Goal: Complete application form

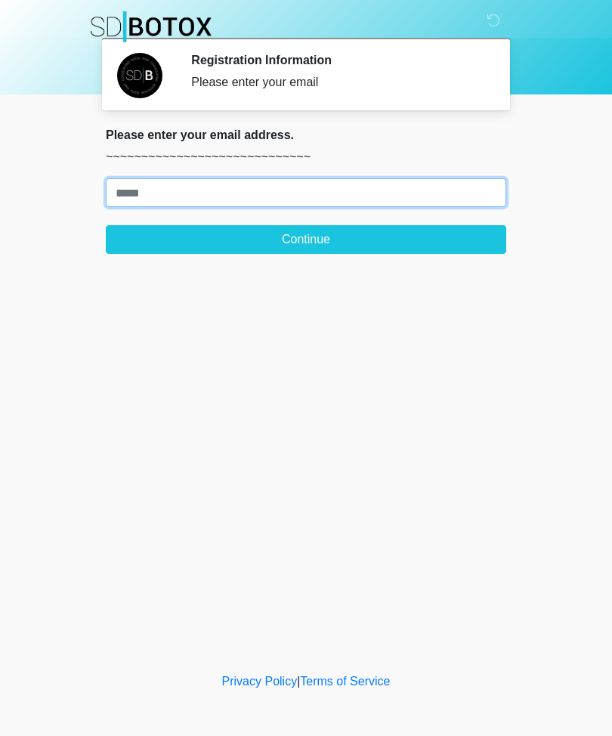
click at [339, 200] on input "Where should we email your treatment plan?" at bounding box center [306, 192] width 401 height 29
type input "**********"
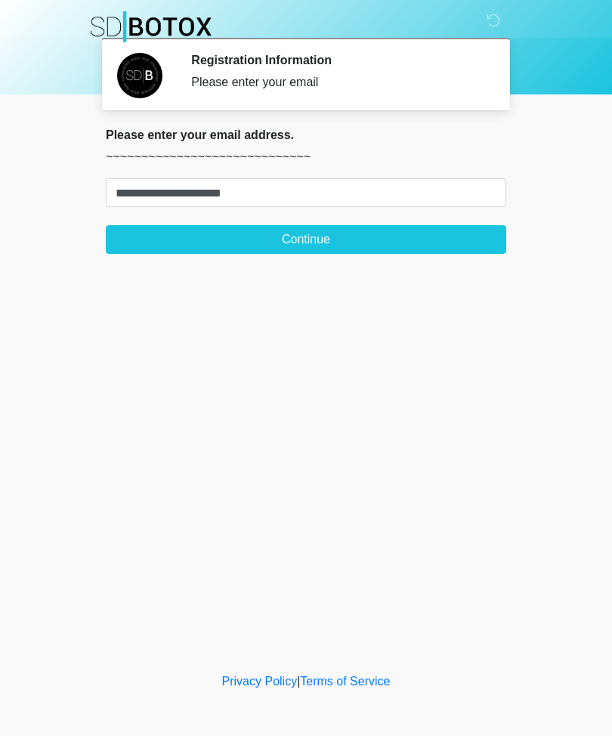
click at [381, 234] on button "Continue" at bounding box center [306, 239] width 401 height 29
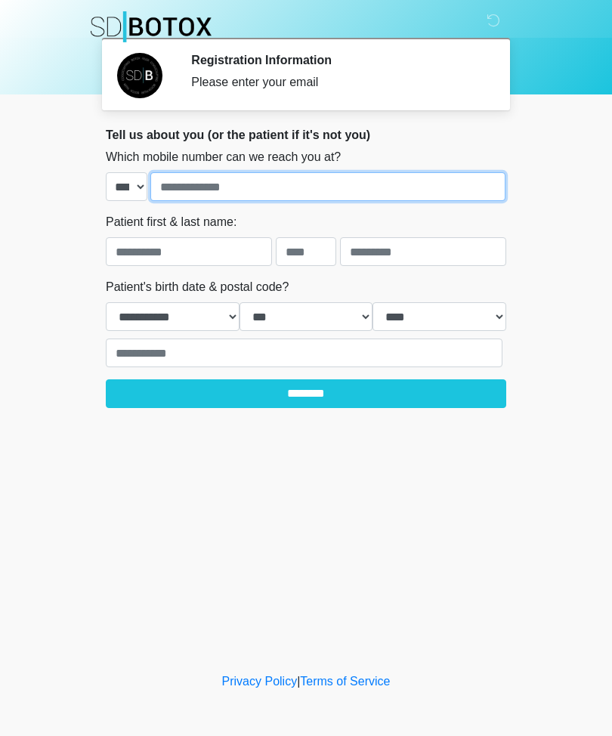
click at [377, 176] on input "tel" at bounding box center [327, 186] width 355 height 29
type input "**********"
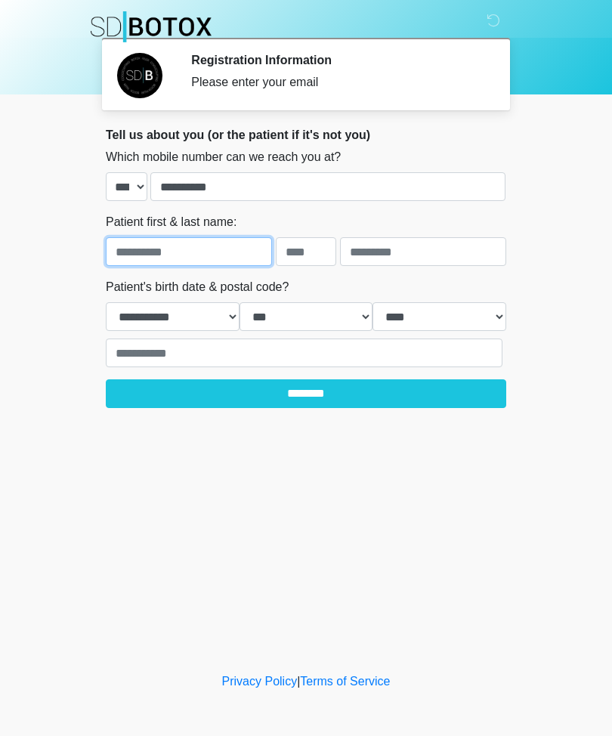
click at [224, 243] on input "text" at bounding box center [189, 251] width 166 height 29
type input "*********"
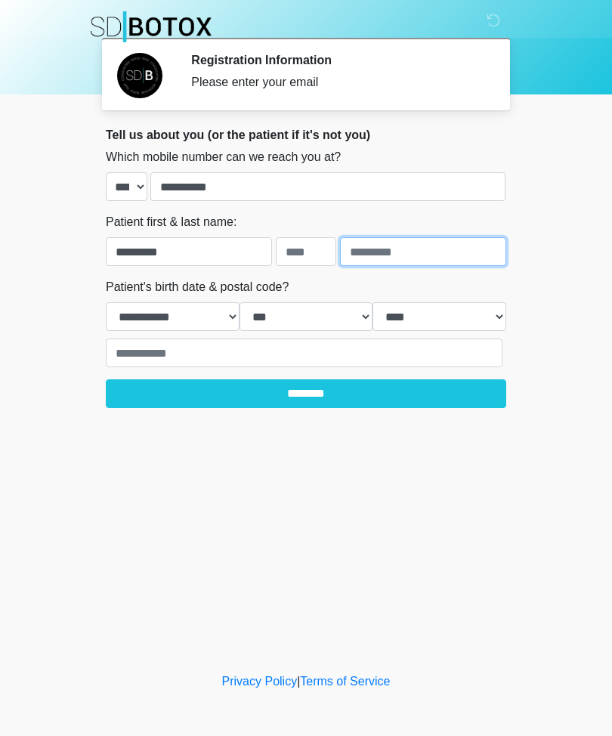
click at [440, 244] on input "text" at bounding box center [423, 251] width 166 height 29
type input "****"
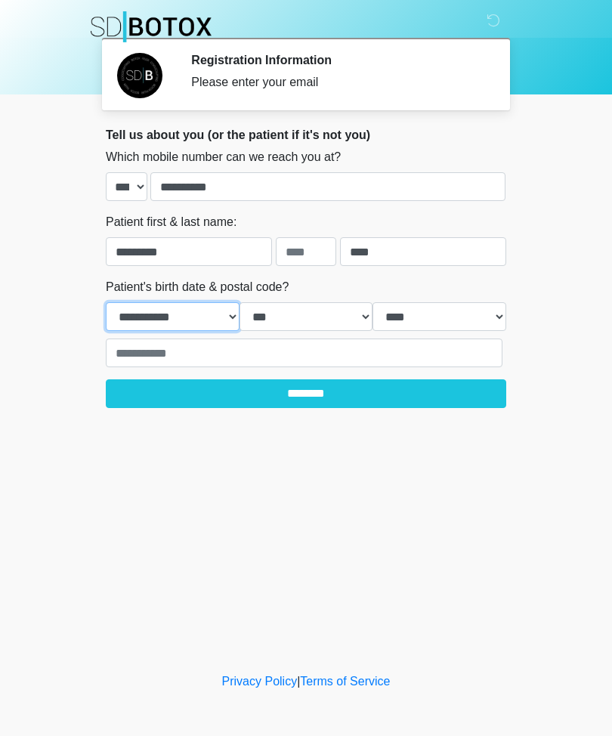
click at [195, 315] on select "**********" at bounding box center [173, 316] width 134 height 29
select select "*"
click at [312, 315] on select "*** * * * * * * * * * ** ** ** ** ** ** ** ** ** ** ** ** ** ** ** ** ** ** ** …" at bounding box center [307, 316] width 134 height 29
select select "**"
click at [468, 313] on select "**** **** **** **** **** **** **** **** **** **** **** **** **** **** **** ****…" at bounding box center [440, 316] width 134 height 29
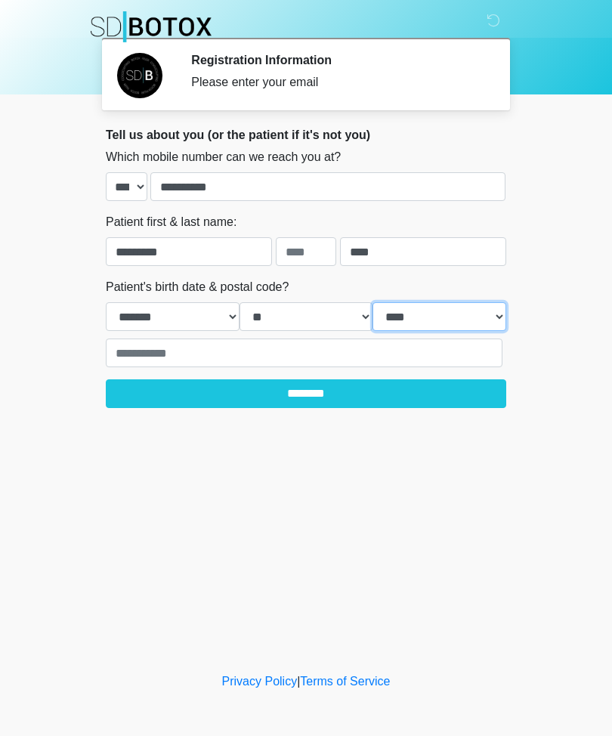
select select "****"
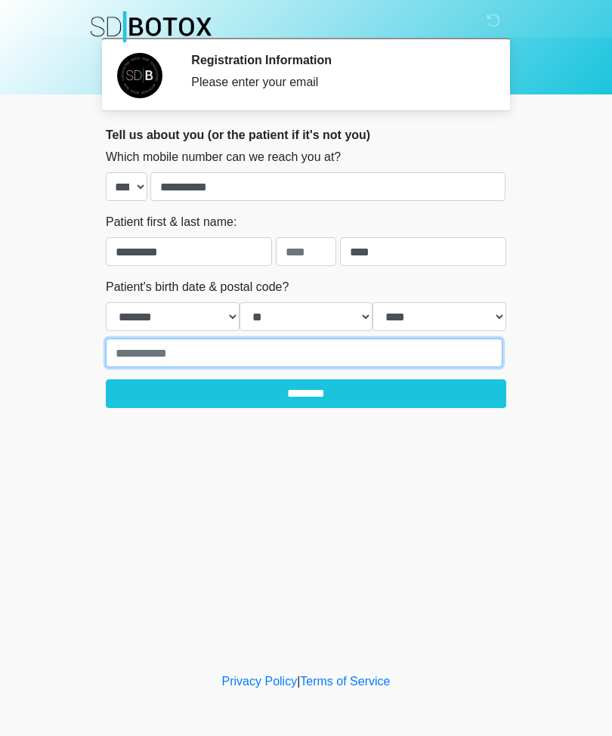
click at [334, 359] on input "text" at bounding box center [304, 353] width 397 height 29
type input "*****"
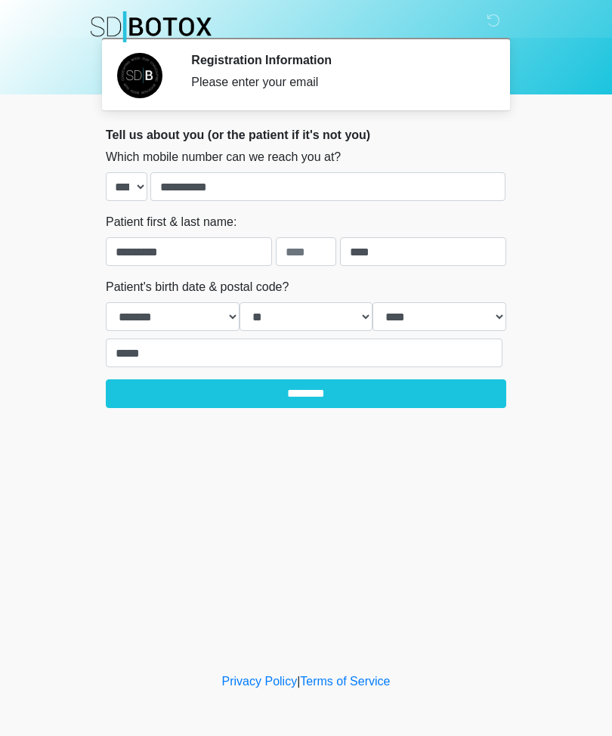
click at [338, 392] on input "********" at bounding box center [306, 394] width 401 height 29
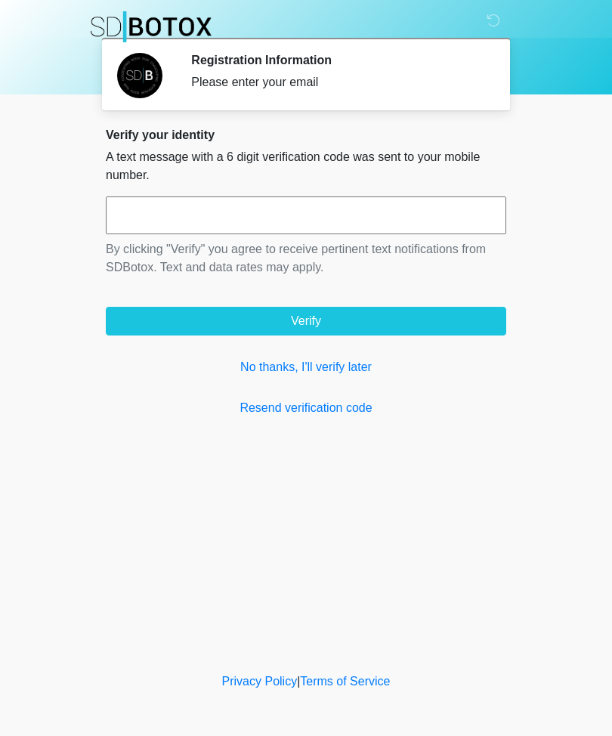
click at [358, 204] on input "text" at bounding box center [306, 216] width 401 height 38
click at [347, 372] on link "No thanks, I'll verify later" at bounding box center [306, 367] width 401 height 18
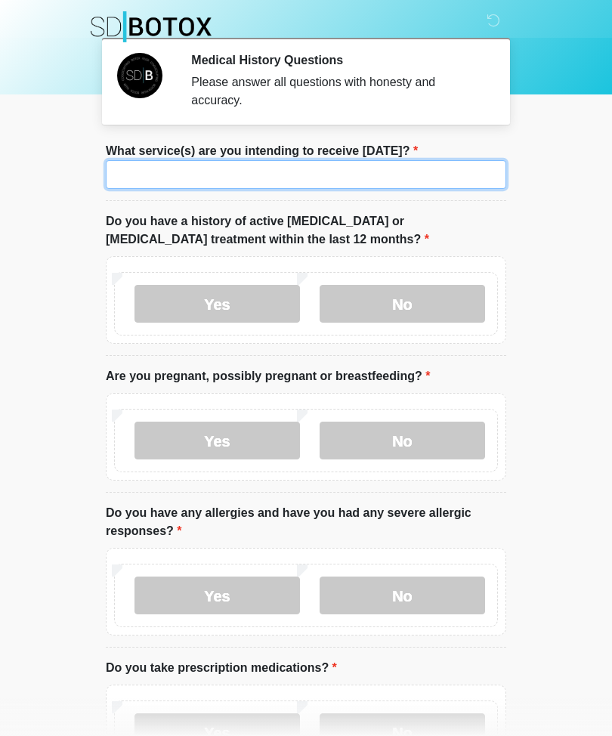
click at [323, 187] on input "What service(s) are you intending to receive [DATE]?" at bounding box center [306, 174] width 401 height 29
type input "*******"
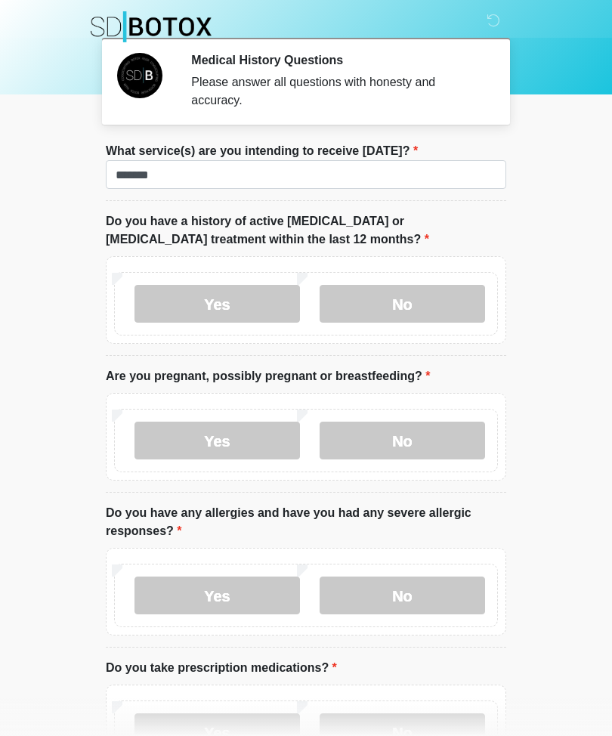
click at [407, 301] on label "No" at bounding box center [403, 304] width 166 height 38
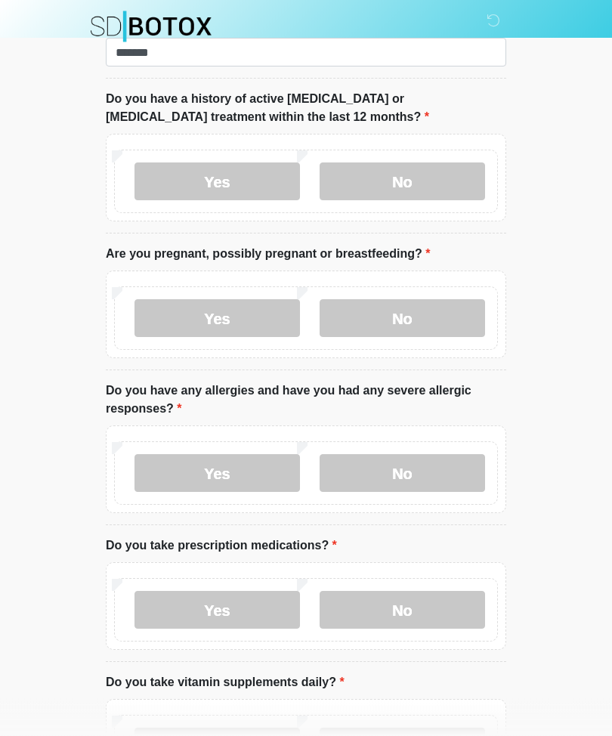
scroll to position [122, 0]
click at [417, 469] on label "No" at bounding box center [403, 473] width 166 height 38
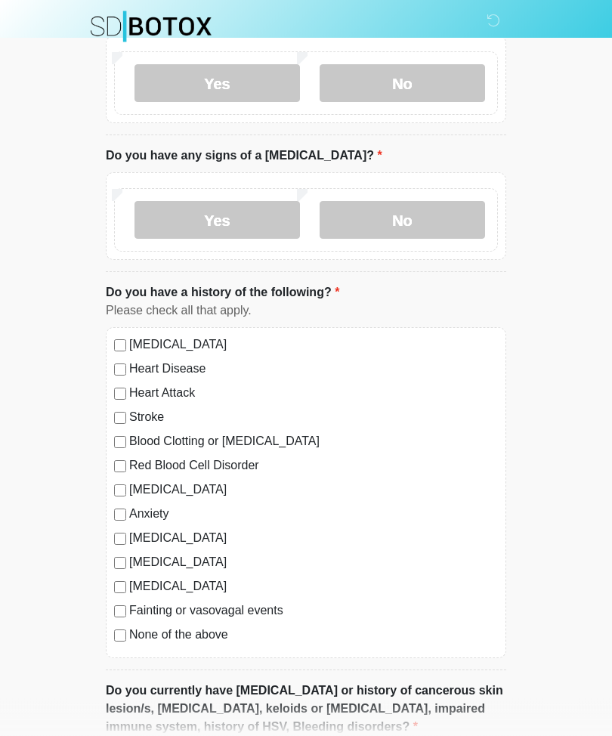
scroll to position [787, 0]
click at [125, 625] on div "None of the above" at bounding box center [306, 634] width 384 height 18
click at [130, 629] on label "None of the above" at bounding box center [313, 634] width 369 height 18
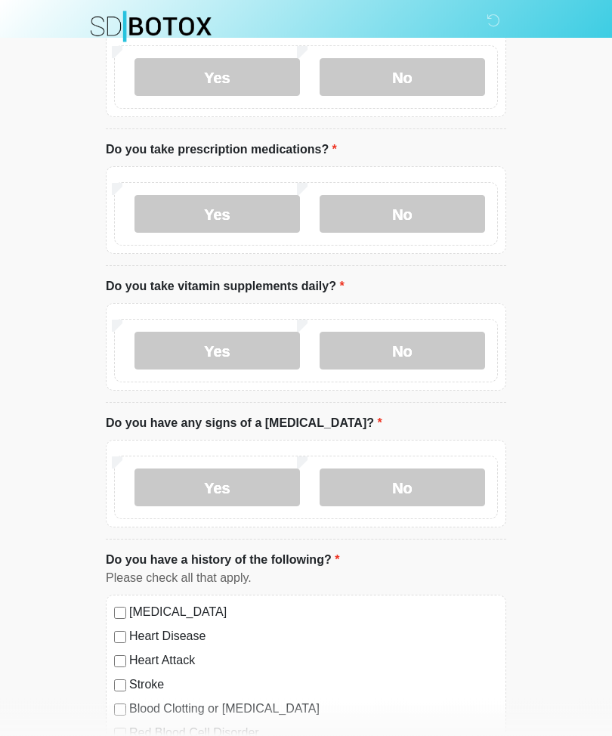
scroll to position [0, 0]
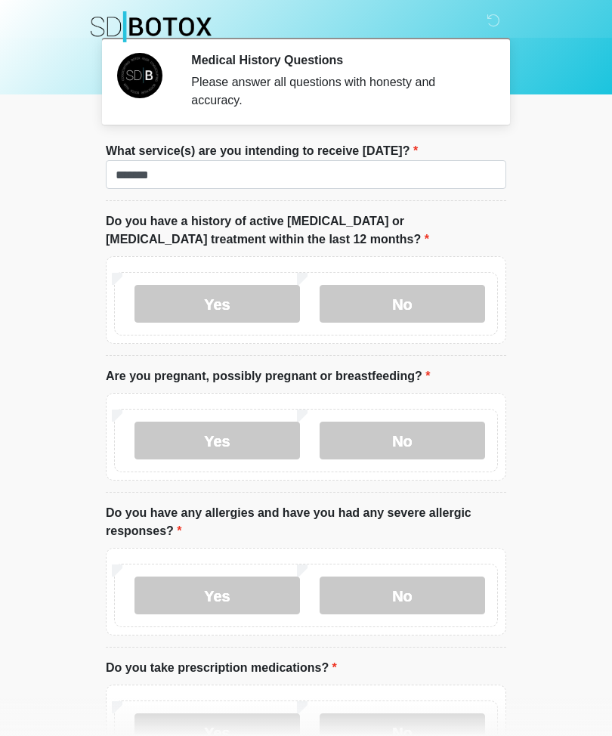
click at [419, 444] on label "No" at bounding box center [403, 441] width 166 height 38
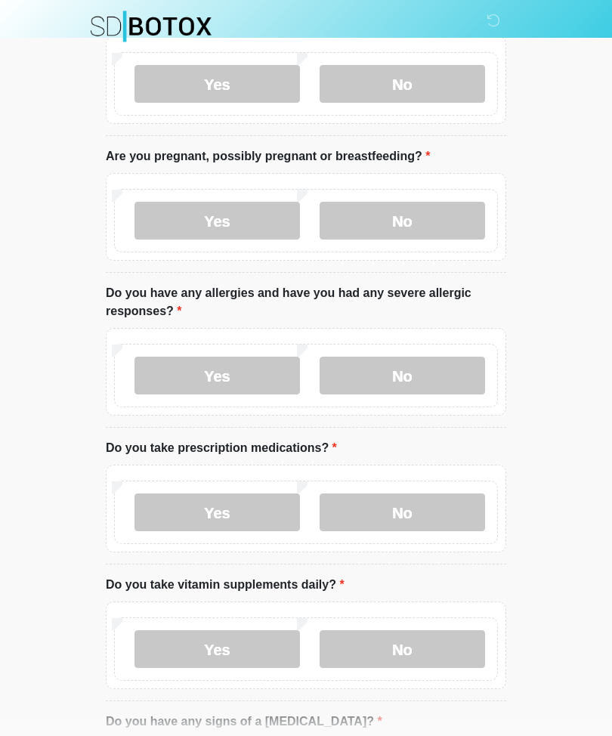
scroll to position [238, 0]
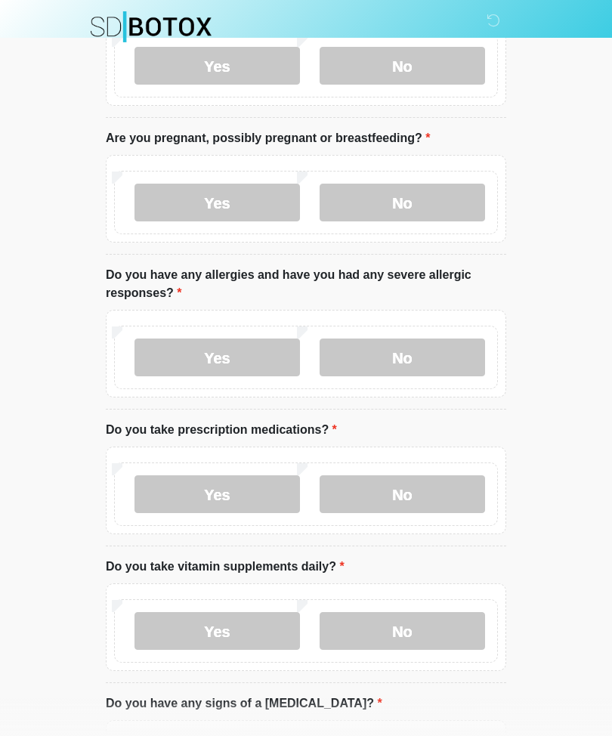
click at [408, 498] on label "No" at bounding box center [403, 495] width 166 height 38
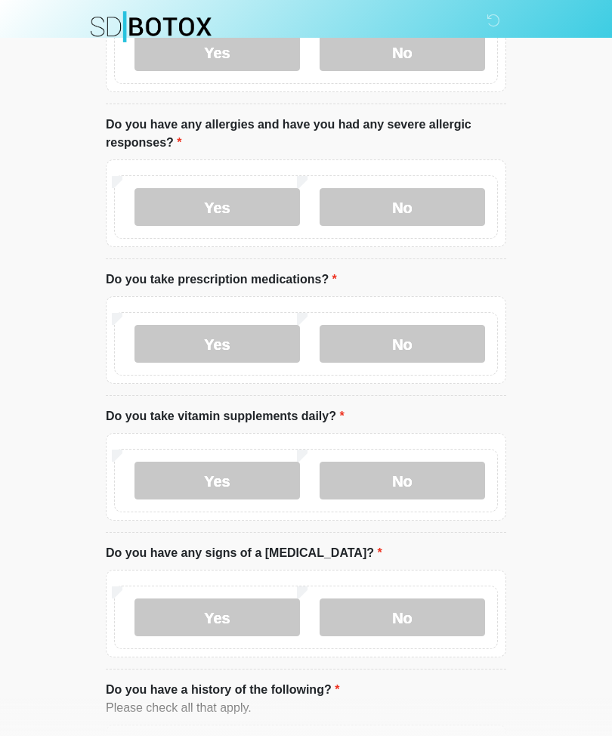
scroll to position [394, 0]
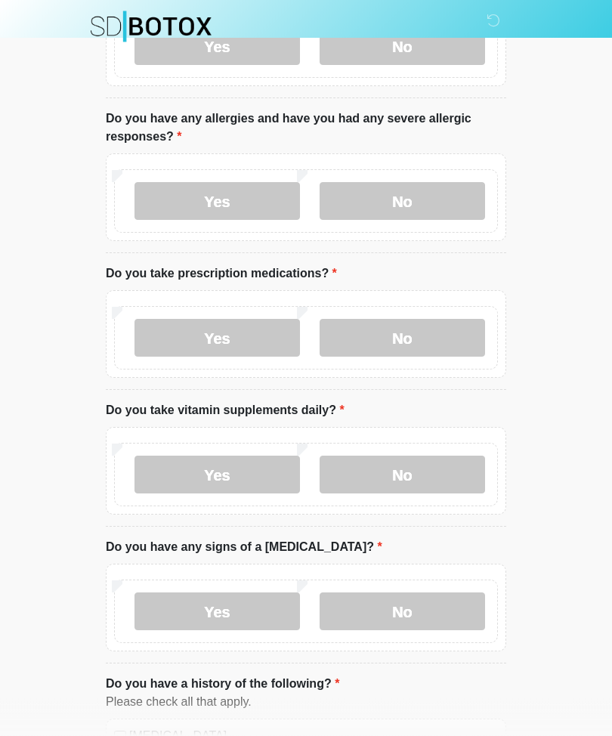
click at [442, 473] on label "No" at bounding box center [403, 476] width 166 height 38
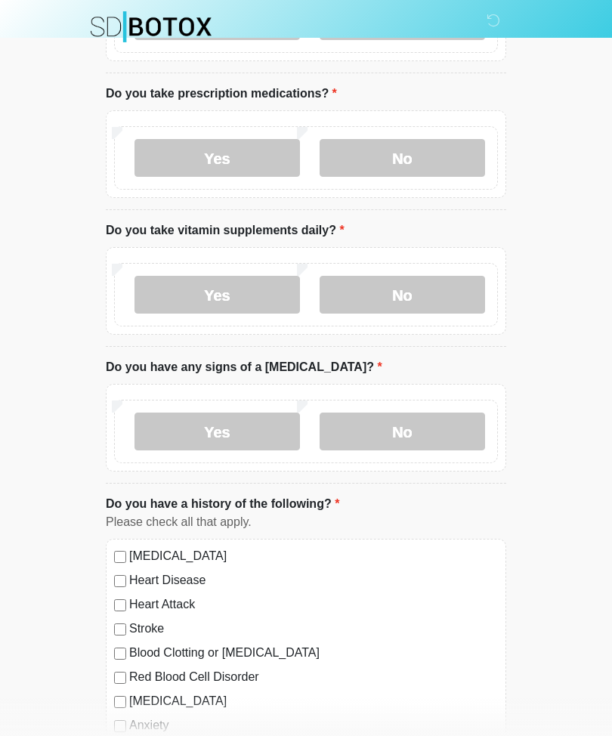
scroll to position [588, 0]
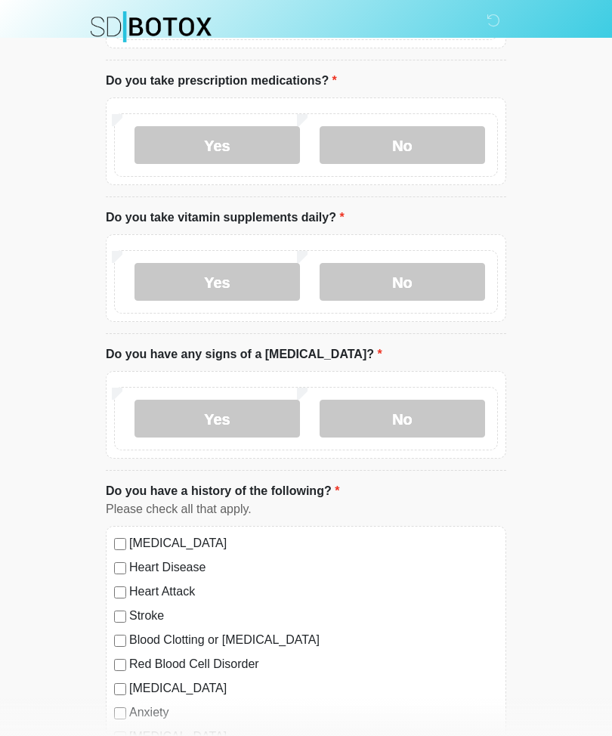
click at [467, 427] on label "No" at bounding box center [403, 419] width 166 height 38
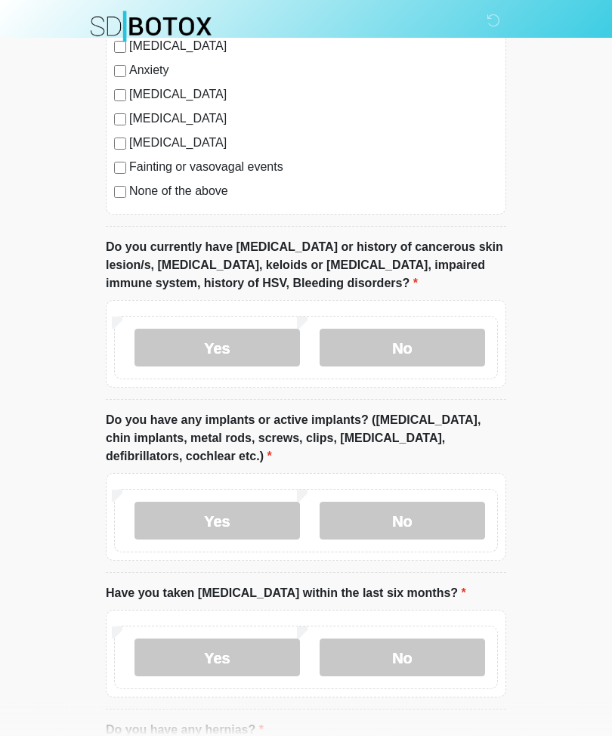
scroll to position [1230, 0]
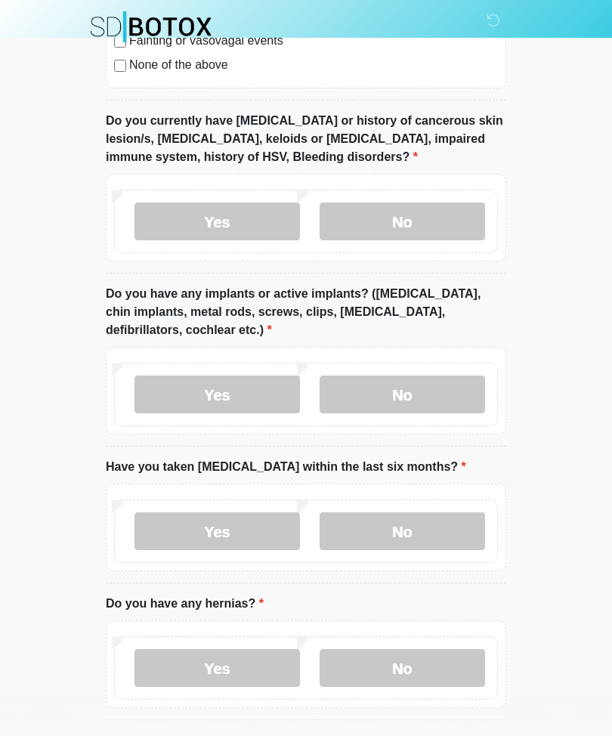
click at [434, 228] on label "No" at bounding box center [403, 222] width 166 height 38
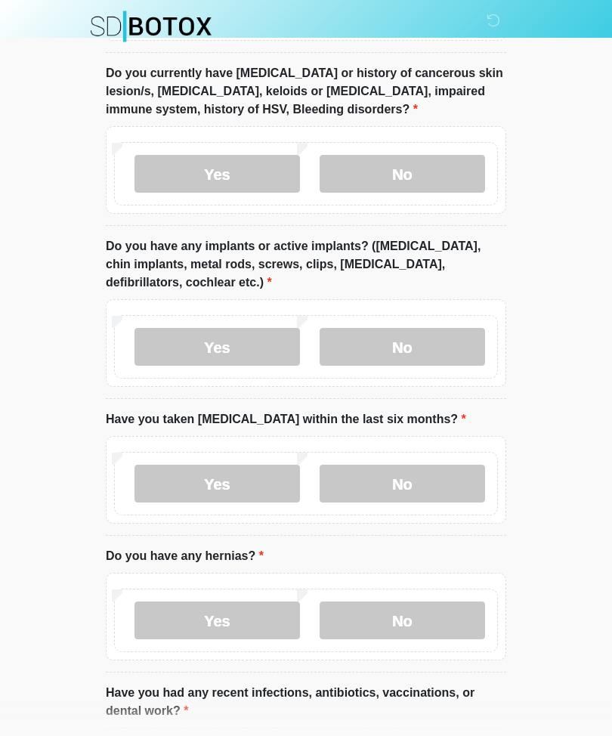
scroll to position [1404, 0]
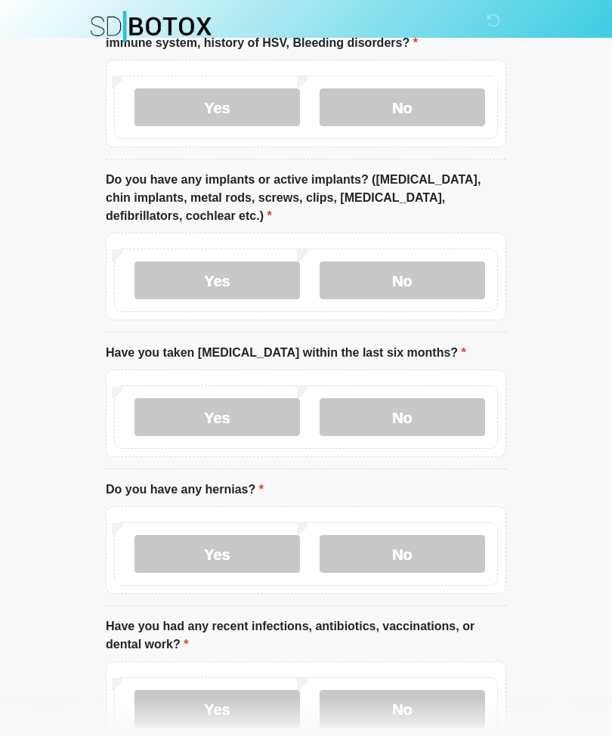
click at [409, 278] on label "No" at bounding box center [403, 281] width 166 height 38
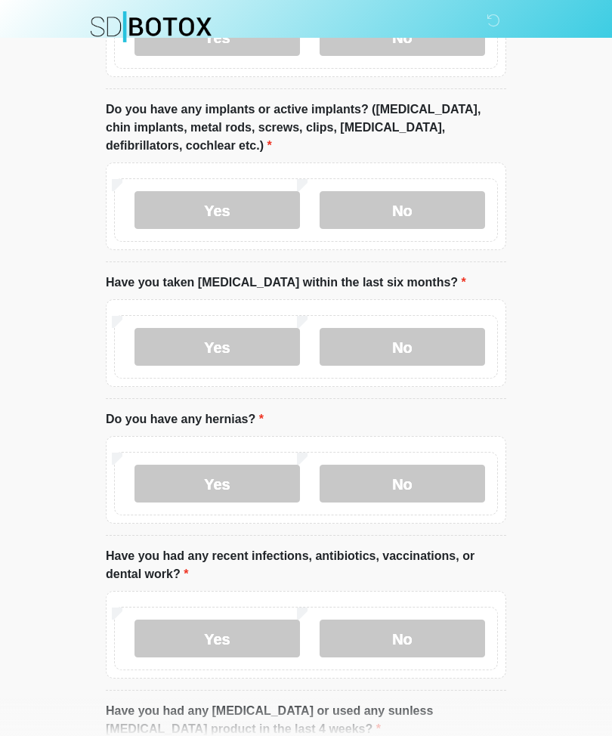
scroll to position [1543, 0]
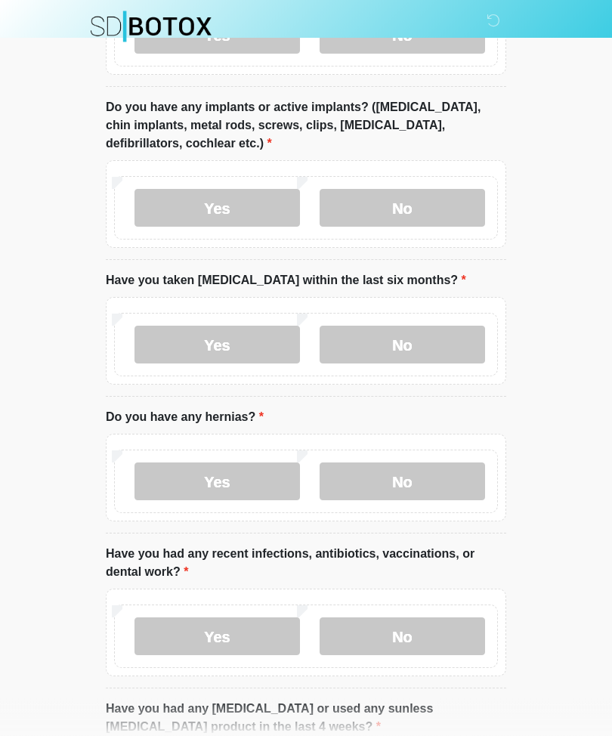
click at [452, 352] on label "No" at bounding box center [403, 346] width 166 height 38
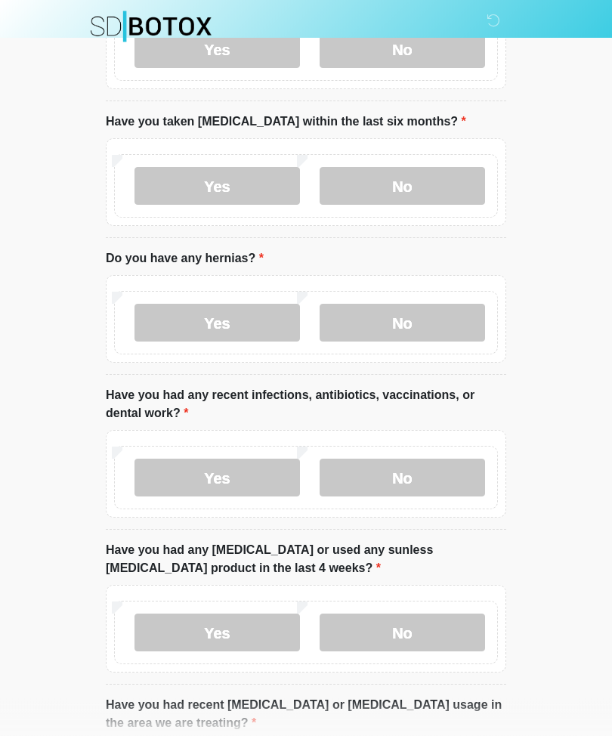
click at [446, 324] on label "No" at bounding box center [403, 324] width 166 height 38
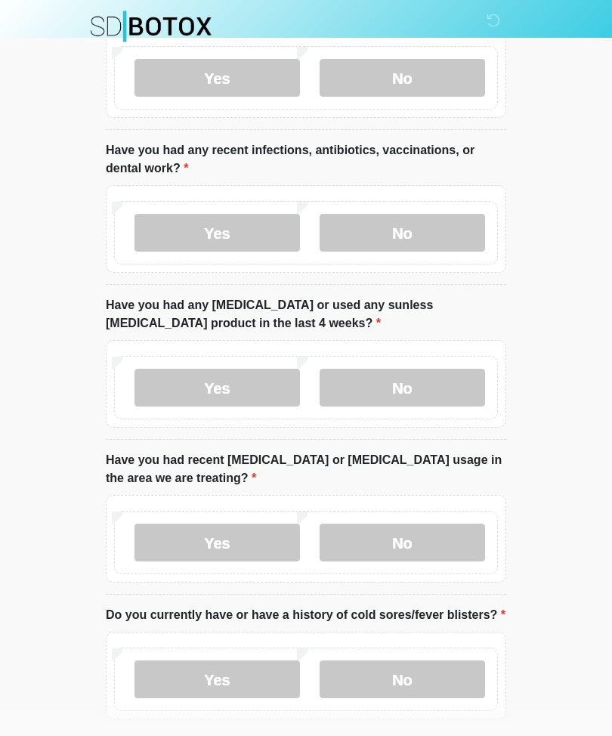
scroll to position [1947, 0]
click at [417, 227] on label "No" at bounding box center [403, 233] width 166 height 38
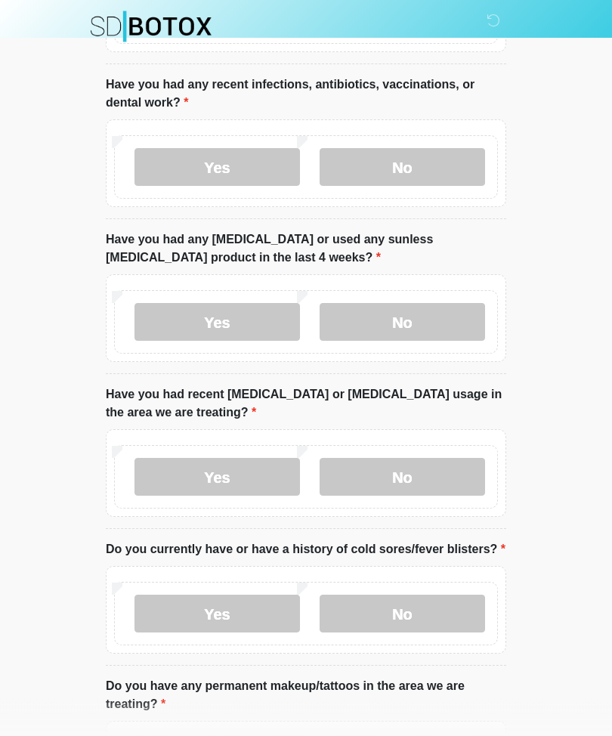
scroll to position [2014, 0]
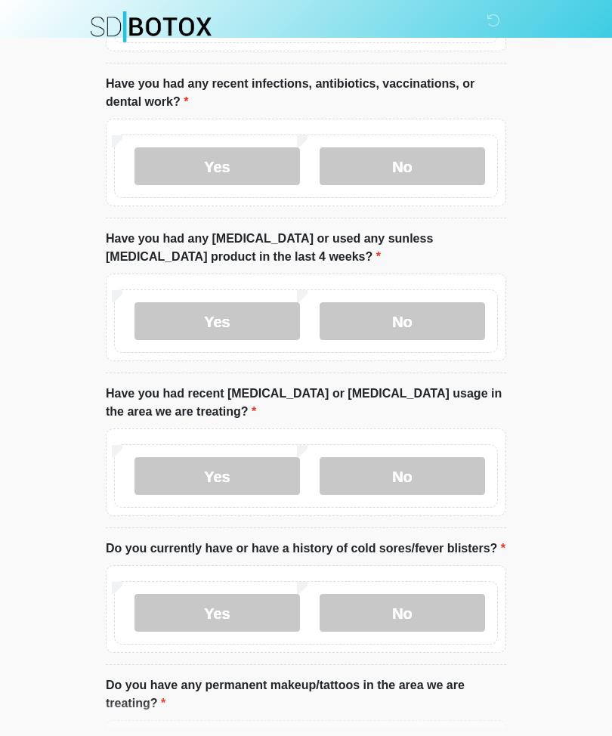
click at [429, 312] on label "No" at bounding box center [403, 321] width 166 height 38
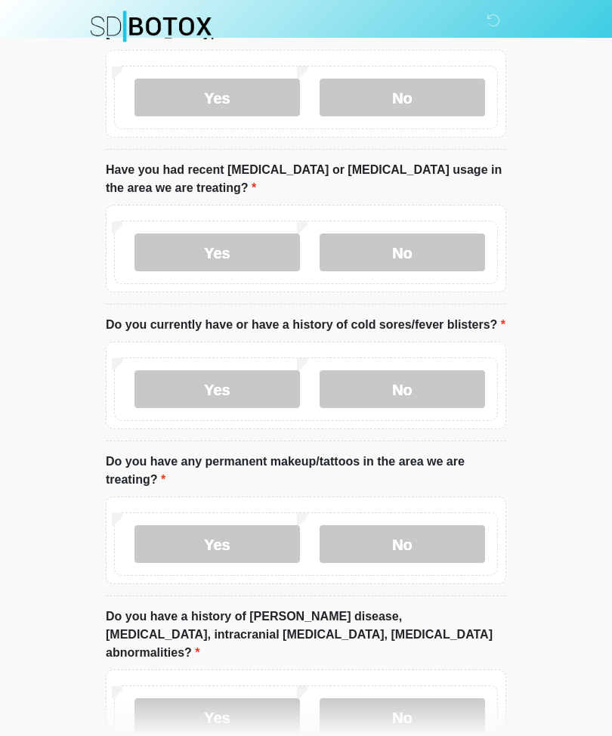
scroll to position [2238, 0]
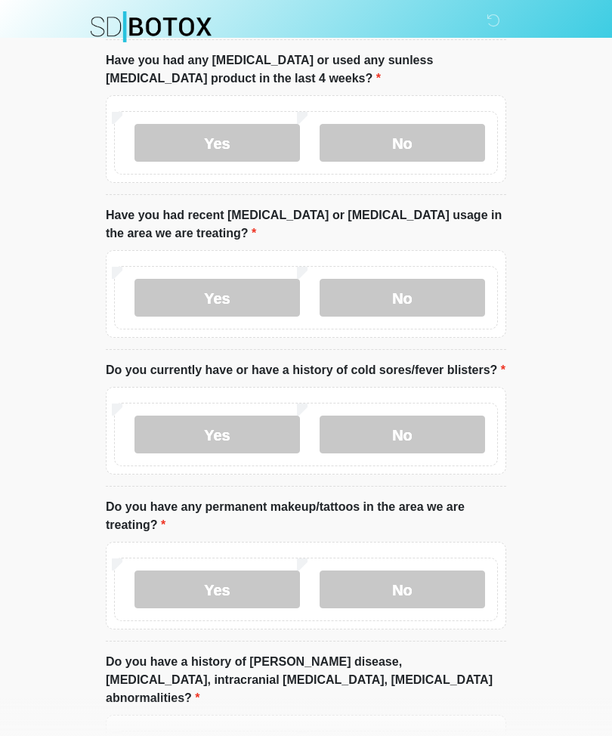
click at [435, 295] on label "No" at bounding box center [403, 298] width 166 height 38
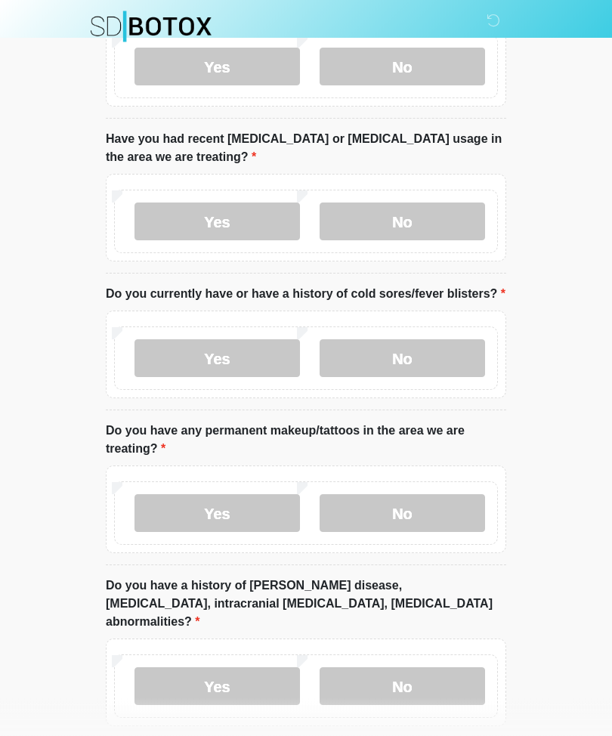
scroll to position [2271, 0]
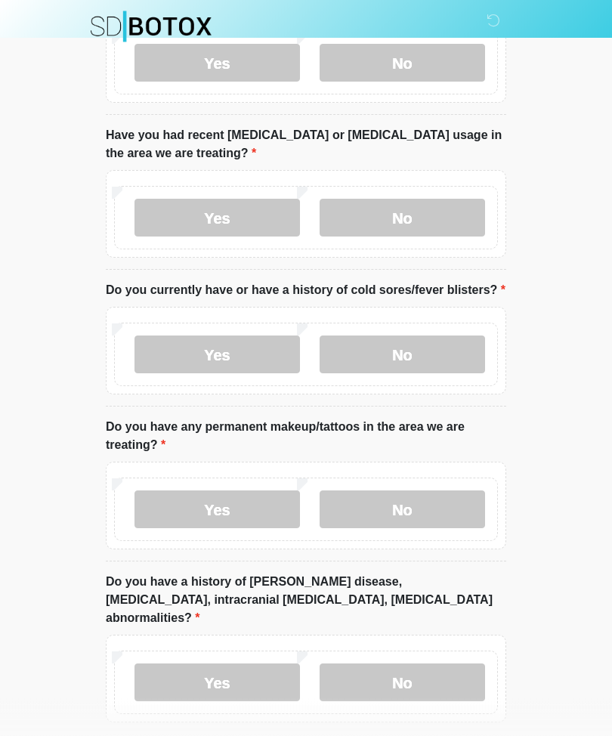
click at [436, 369] on label "No" at bounding box center [403, 355] width 166 height 38
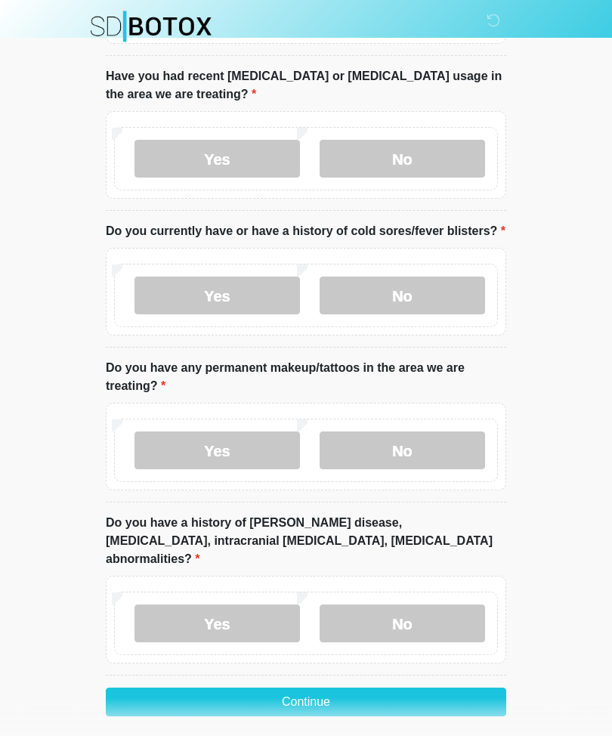
scroll to position [2337, 0]
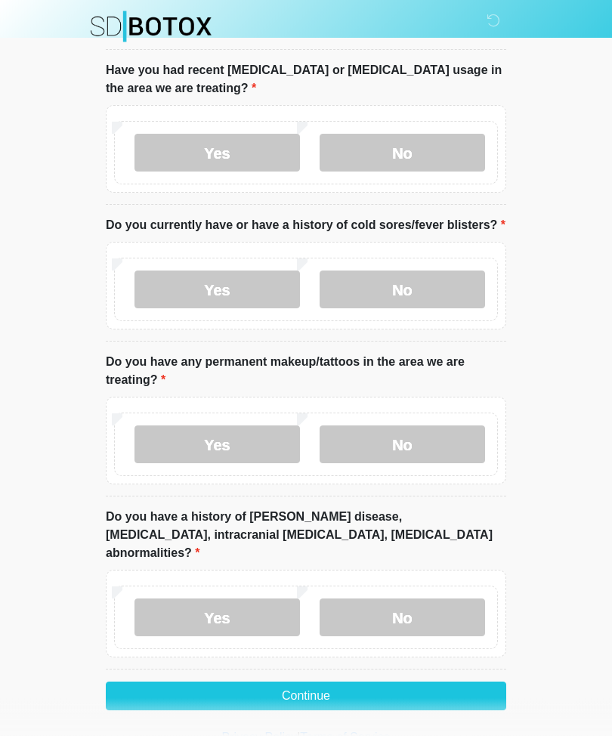
click at [444, 439] on label "No" at bounding box center [403, 445] width 166 height 38
click at [429, 604] on label "No" at bounding box center [403, 619] width 166 height 38
click at [402, 695] on button "Continue" at bounding box center [306, 697] width 401 height 29
click at [361, 693] on button "Continue" at bounding box center [306, 697] width 401 height 29
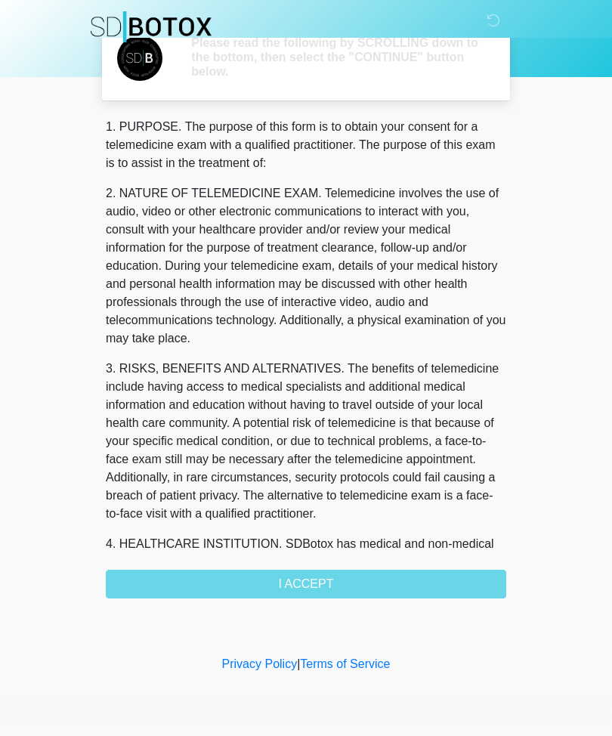
scroll to position [0, 0]
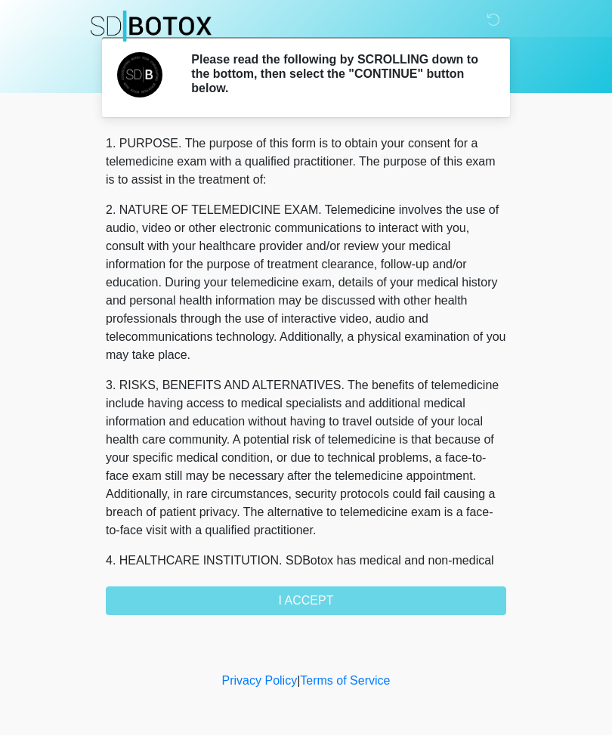
click at [328, 611] on div "1. PURPOSE. The purpose of this form is to obtain your consent for a telemedici…" at bounding box center [306, 375] width 401 height 481
click at [401, 588] on div "1. PURPOSE. The purpose of this form is to obtain your consent for a telemedici…" at bounding box center [306, 375] width 401 height 481
click at [290, 597] on div "1. PURPOSE. The purpose of this form is to obtain your consent for a telemedici…" at bounding box center [306, 375] width 401 height 481
click at [326, 601] on div "1. PURPOSE. The purpose of this form is to obtain your consent for a telemedici…" at bounding box center [306, 375] width 401 height 481
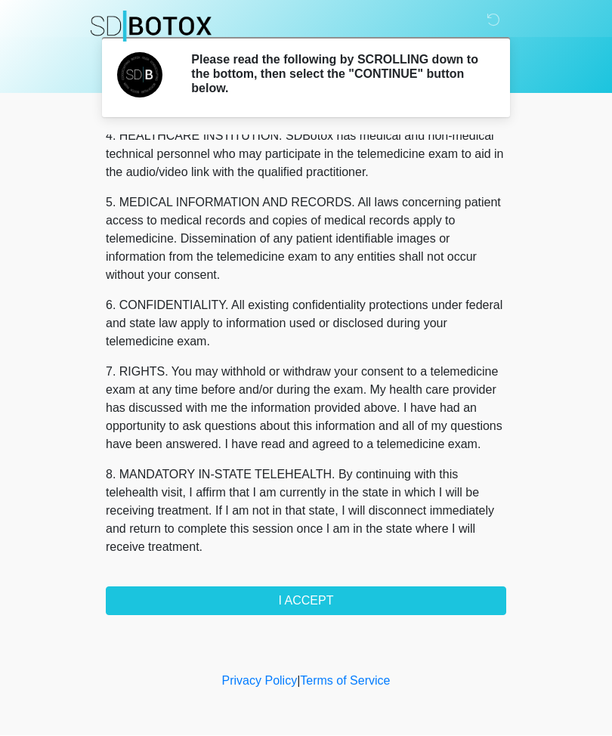
scroll to position [461, 0]
click at [290, 601] on button "I ACCEPT" at bounding box center [306, 602] width 401 height 29
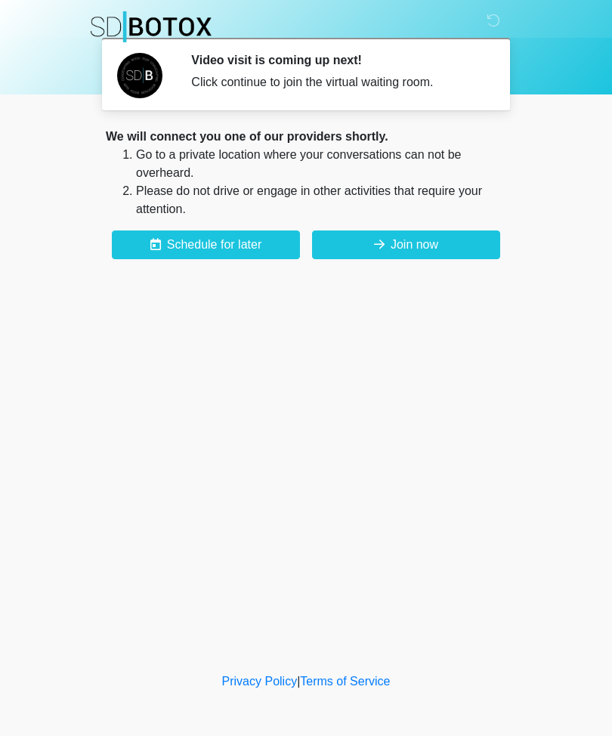
click at [387, 249] on button "Join now" at bounding box center [406, 245] width 188 height 29
click at [394, 249] on button "Join now" at bounding box center [406, 245] width 188 height 29
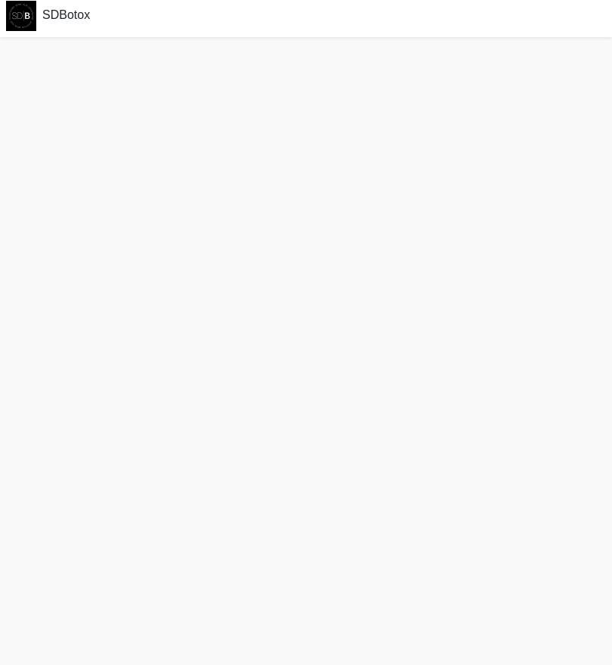
scroll to position [5, 0]
